Goal: Information Seeking & Learning: Learn about a topic

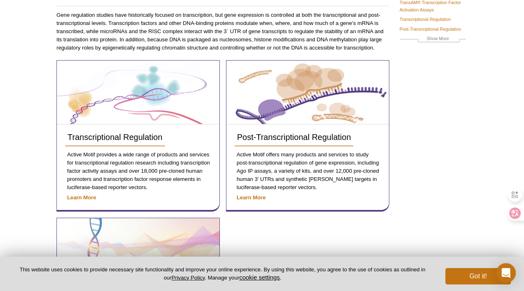
scroll to position [97, 0]
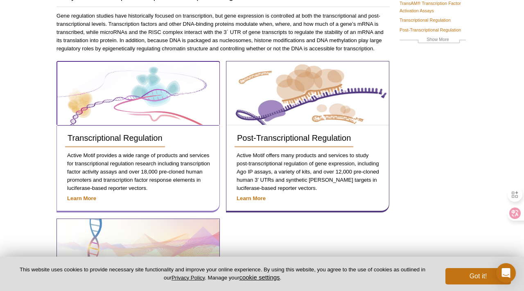
click at [134, 98] on img at bounding box center [138, 93] width 162 height 63
click at [137, 82] on img at bounding box center [138, 93] width 162 height 63
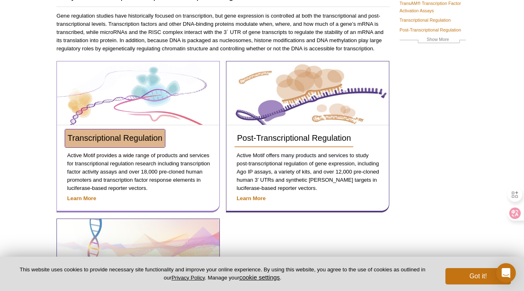
click at [122, 135] on span "Transcriptional Regulation" at bounding box center [115, 138] width 95 height 9
click at [118, 140] on span "Transcriptional Regulation" at bounding box center [115, 138] width 95 height 9
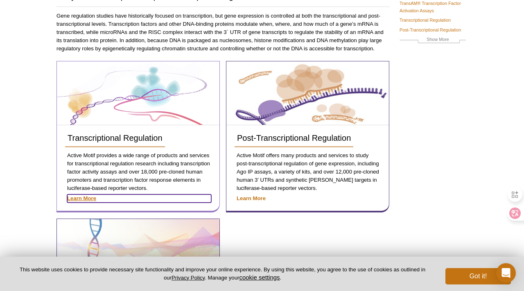
click at [85, 198] on strong "Learn More" at bounding box center [81, 198] width 29 height 6
click at [83, 198] on strong "Learn More" at bounding box center [81, 198] width 29 height 6
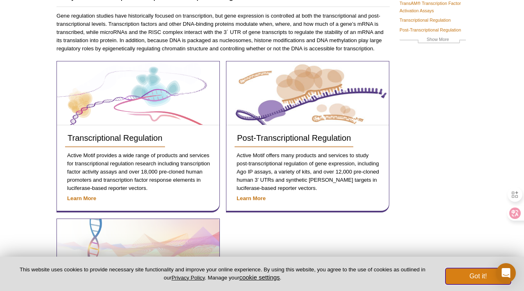
click at [473, 274] on button "Got it!" at bounding box center [479, 276] width 66 height 16
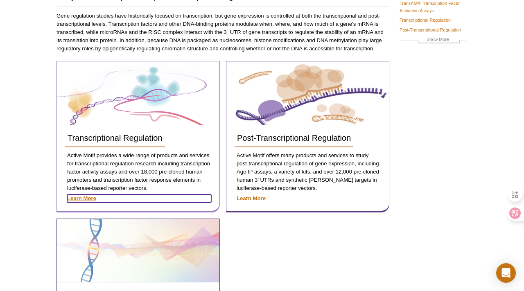
click at [83, 197] on strong "Learn More" at bounding box center [81, 198] width 29 height 6
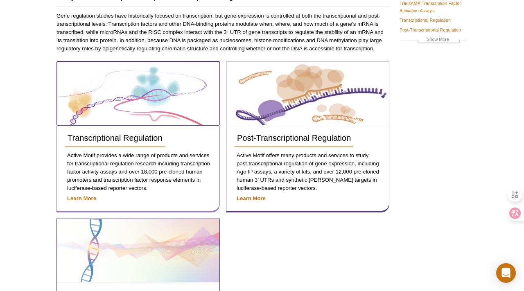
click at [119, 90] on img at bounding box center [138, 93] width 162 height 63
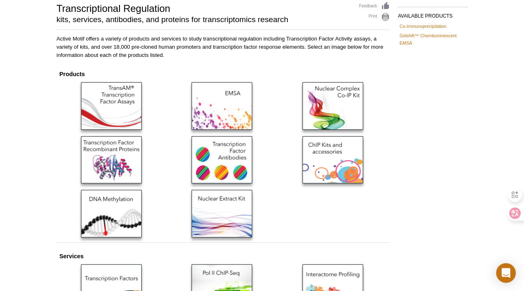
scroll to position [61, 0]
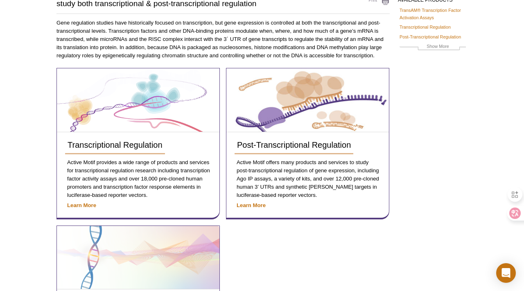
scroll to position [73, 0]
